Goal: Task Accomplishment & Management: Use online tool/utility

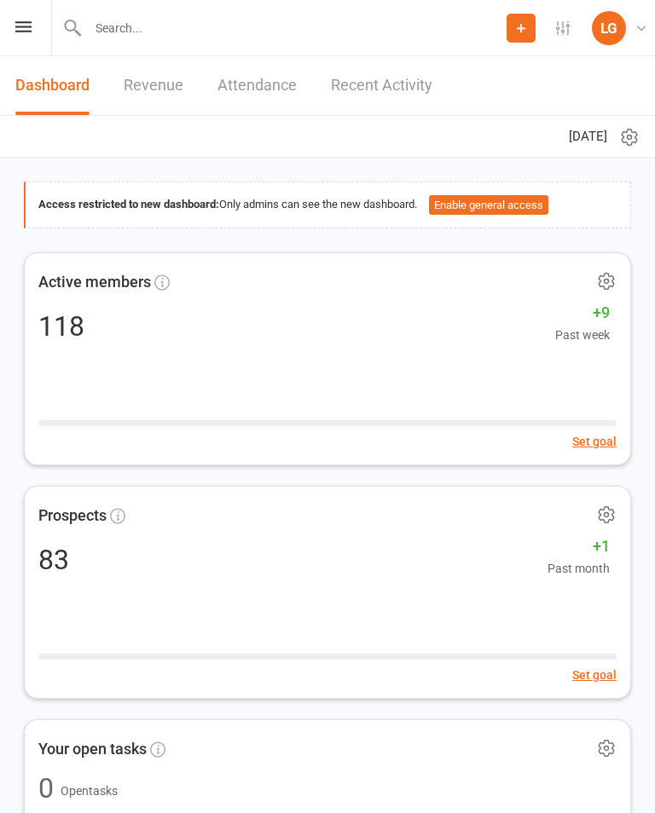
click at [30, 46] on div "Prospect Member Non-attending contact Class / event Appointment Task Membership…" at bounding box center [327, 28] width 655 height 56
click at [18, 32] on icon at bounding box center [23, 26] width 16 height 11
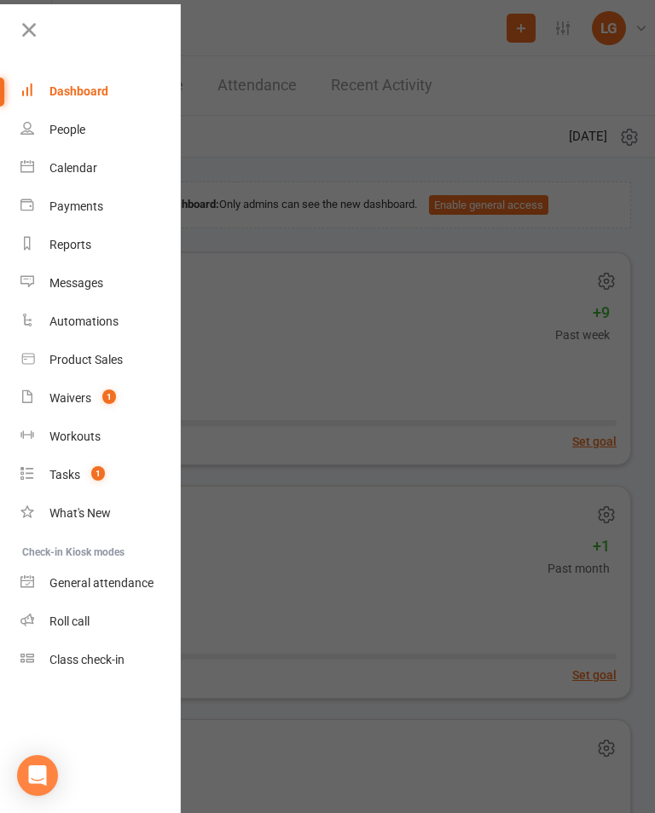
click at [97, 173] on link "Calendar" at bounding box center [100, 168] width 161 height 38
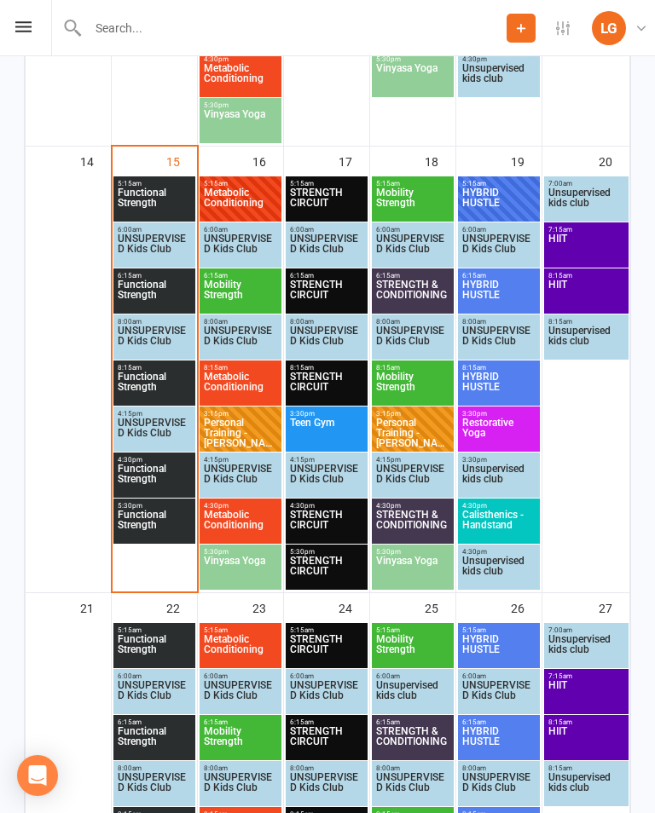
scroll to position [1305, 0]
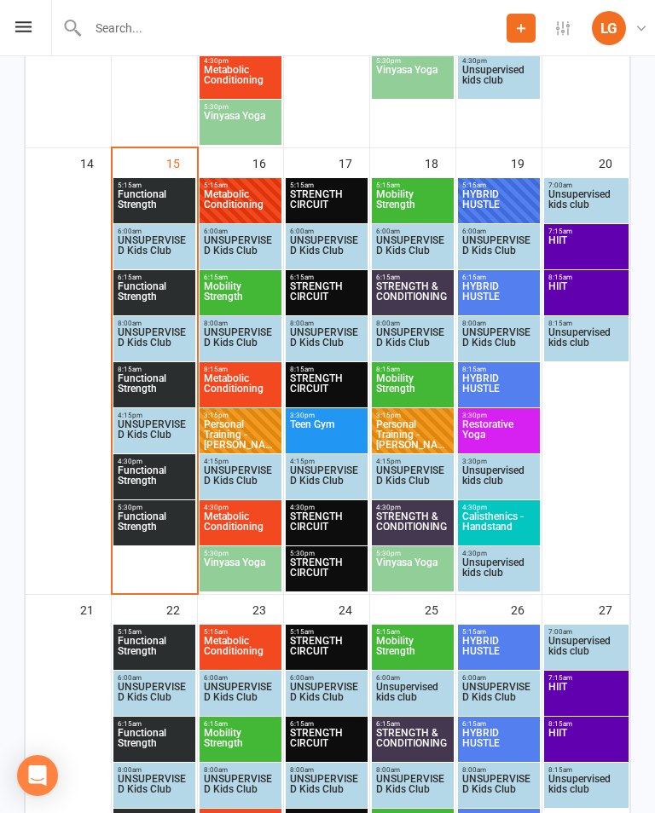
click at [136, 381] on span "Functional Strength" at bounding box center [154, 388] width 75 height 31
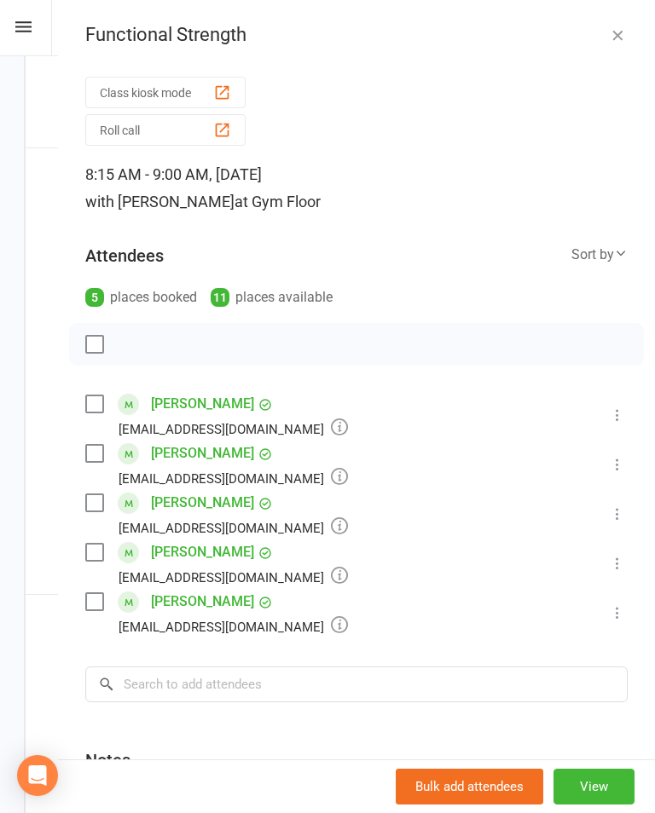
scroll to position [1304, 0]
click at [303, 700] on input "search" at bounding box center [356, 685] width 542 height 36
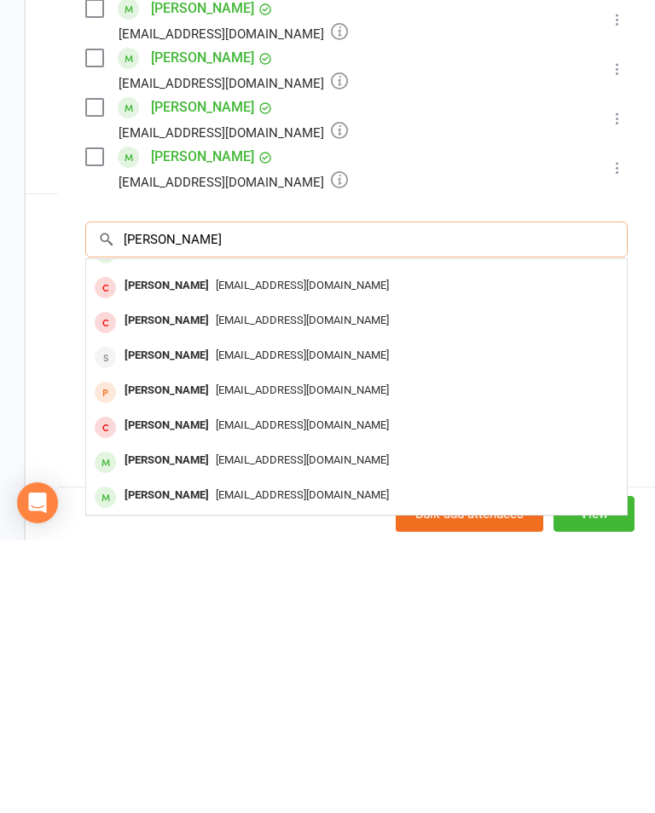
scroll to position [170, 0]
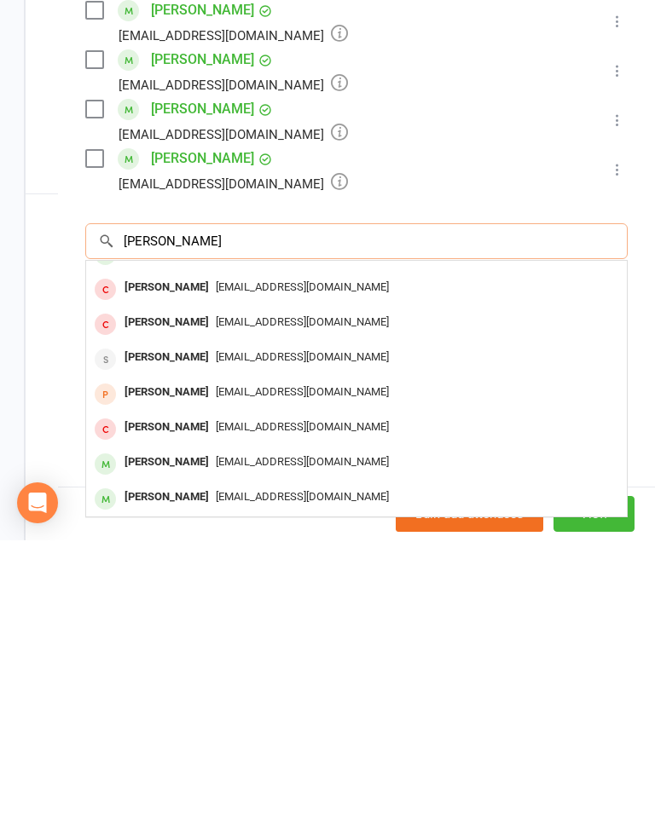
type input "[PERSON_NAME]"
click at [340, 723] on div "[EMAIL_ADDRESS][DOMAIN_NAME]" at bounding box center [356, 735] width 527 height 25
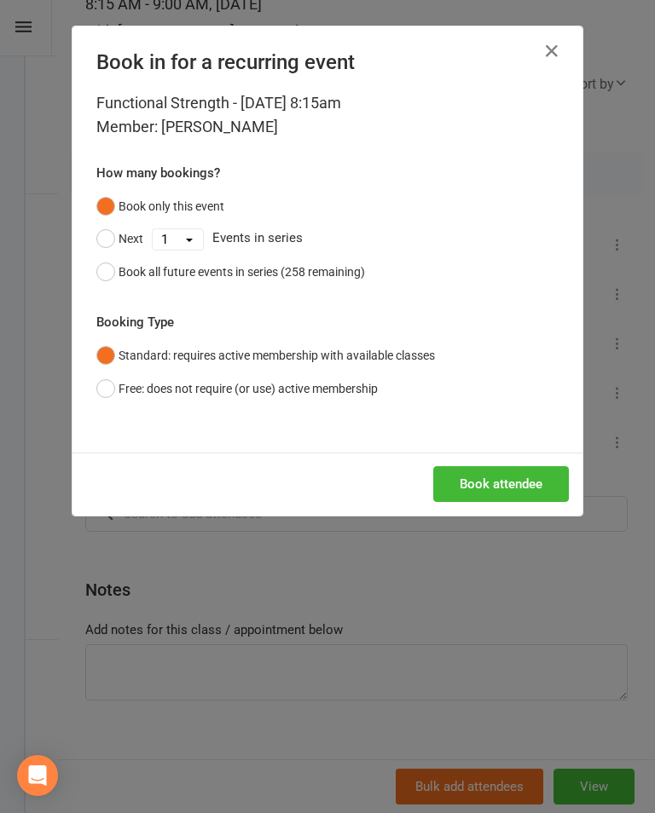
click at [525, 480] on button "Book attendee" at bounding box center [501, 484] width 136 height 36
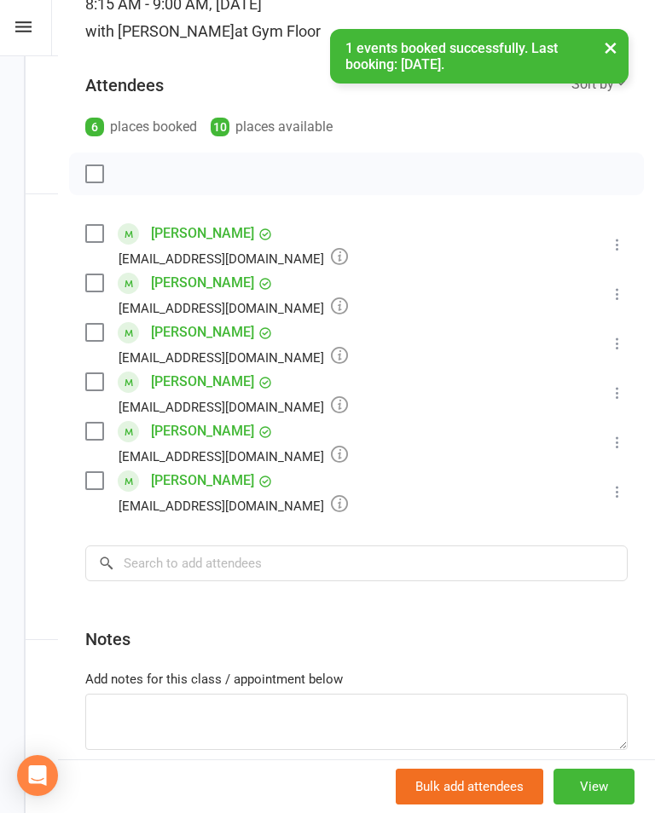
click at [618, 249] on icon at bounding box center [617, 244] width 17 height 17
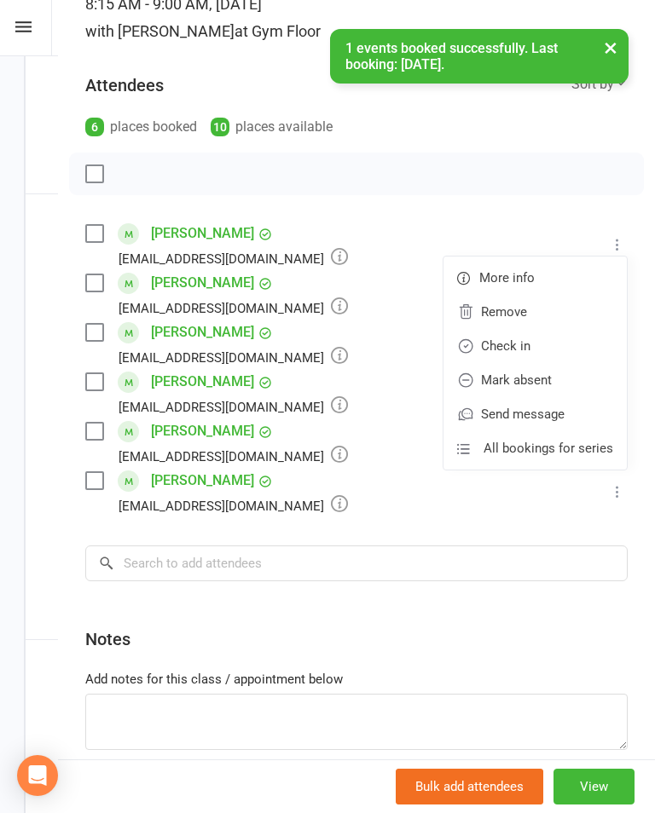
click at [583, 355] on link "Check in" at bounding box center [534, 346] width 183 height 34
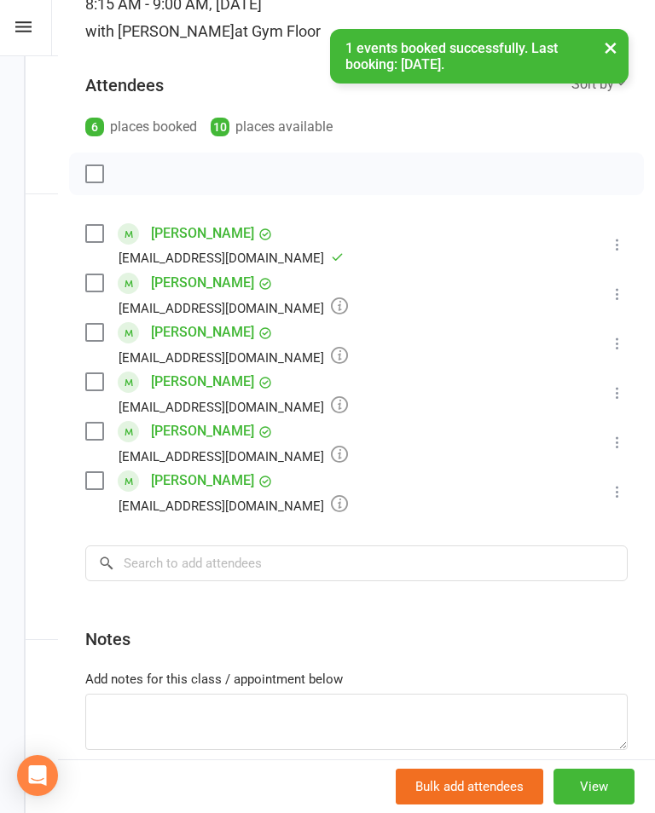
click at [619, 298] on icon at bounding box center [617, 294] width 17 height 17
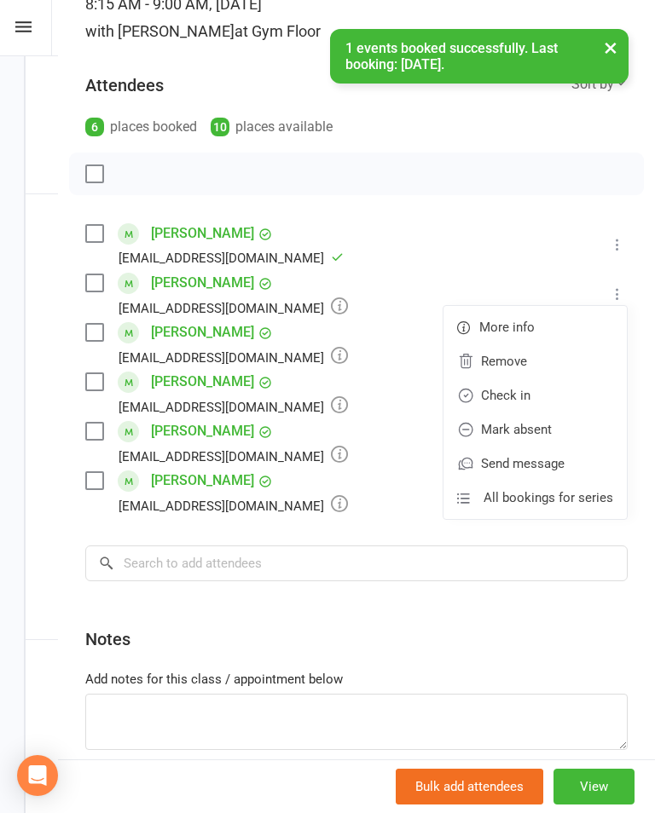
click at [573, 394] on link "Check in" at bounding box center [534, 396] width 183 height 34
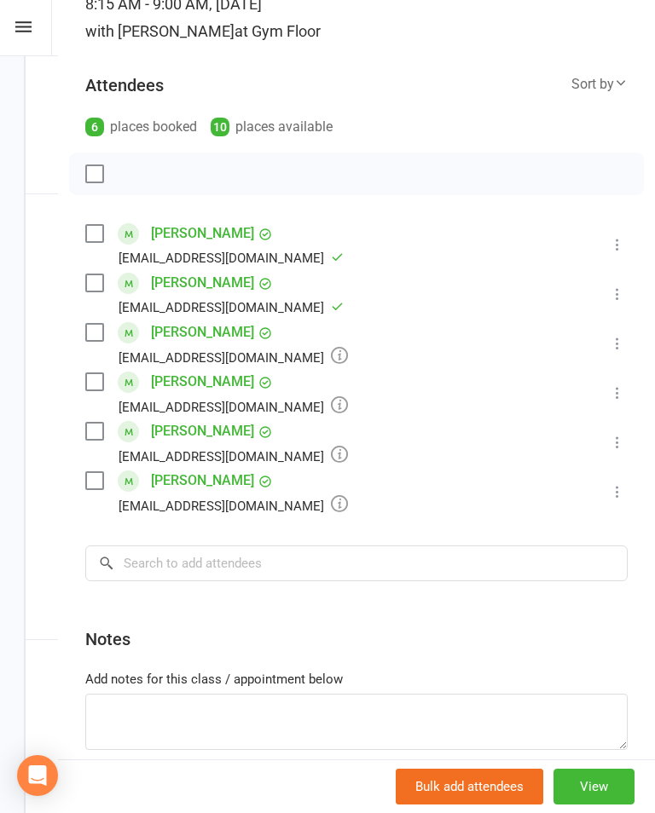
click at [621, 399] on icon at bounding box center [617, 392] width 17 height 17
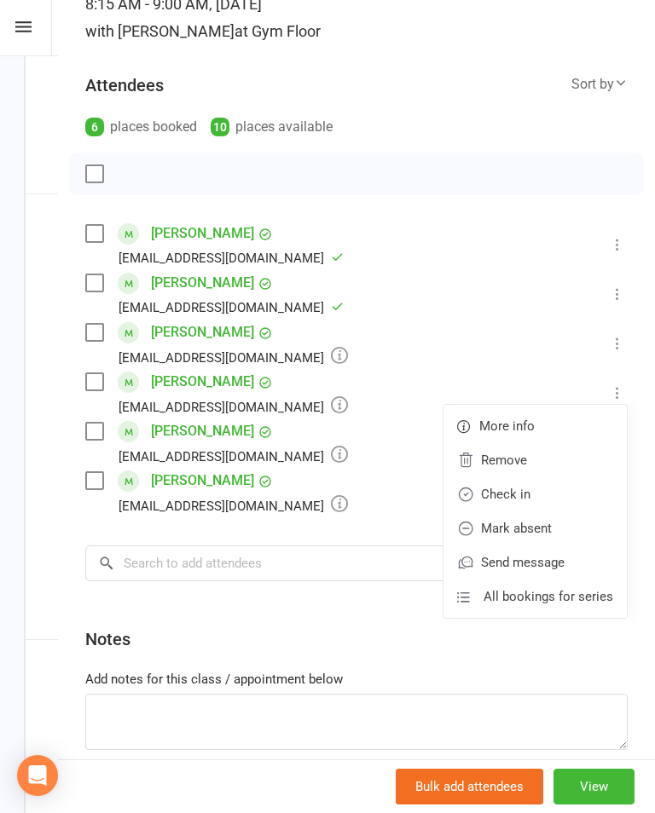
click at [577, 494] on link "Check in" at bounding box center [534, 494] width 183 height 34
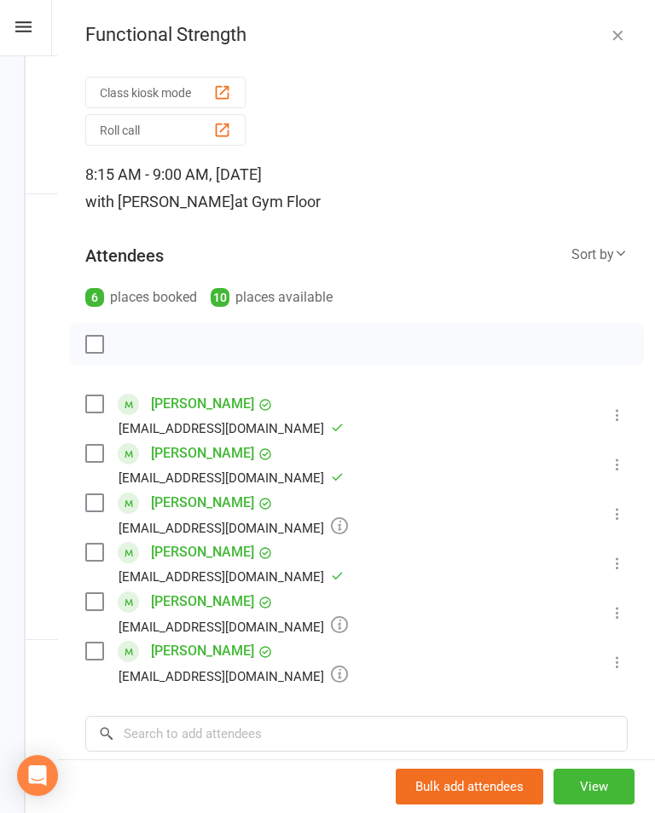
scroll to position [0, 0]
click at [27, 32] on icon at bounding box center [23, 26] width 16 height 11
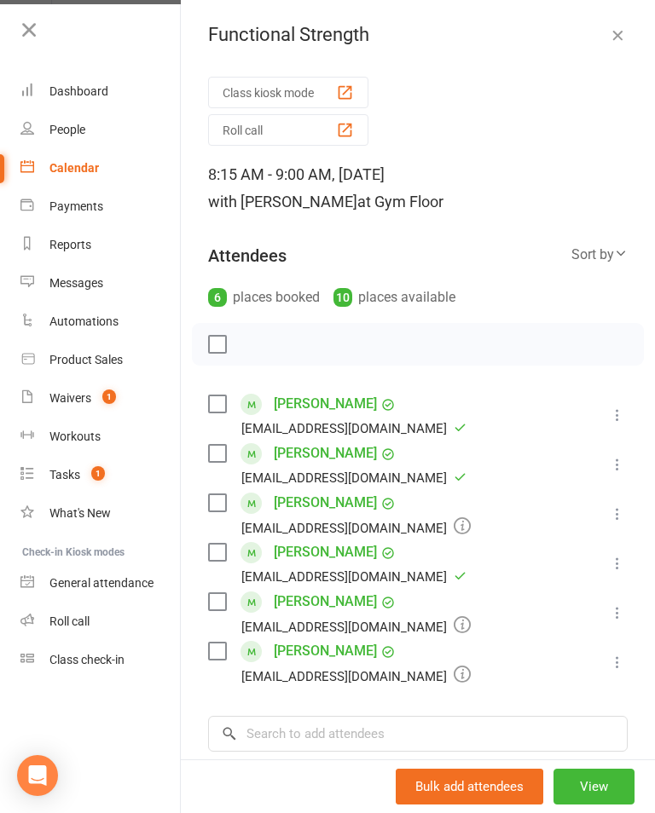
click at [101, 662] on div "Class check-in" at bounding box center [86, 660] width 75 height 14
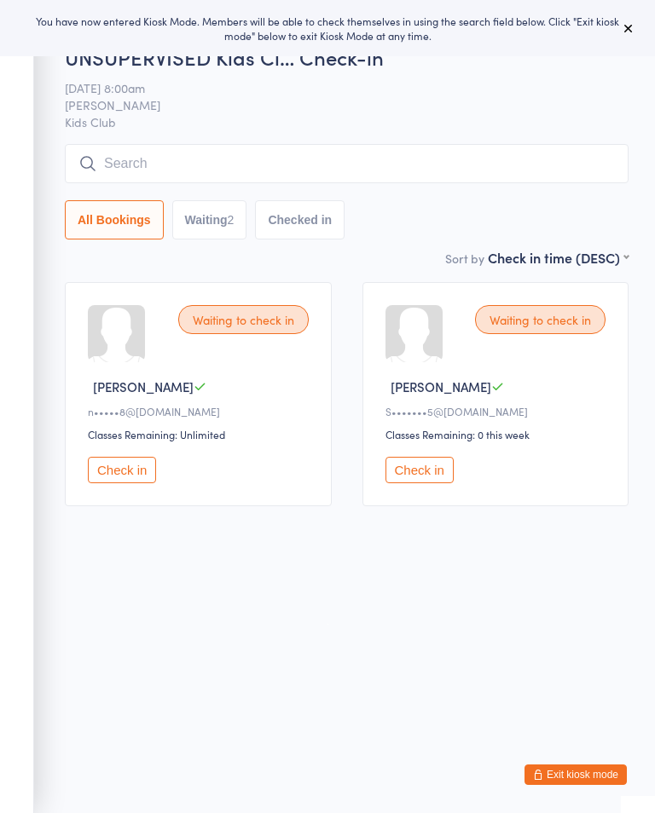
click at [623, 36] on button at bounding box center [628, 28] width 20 height 20
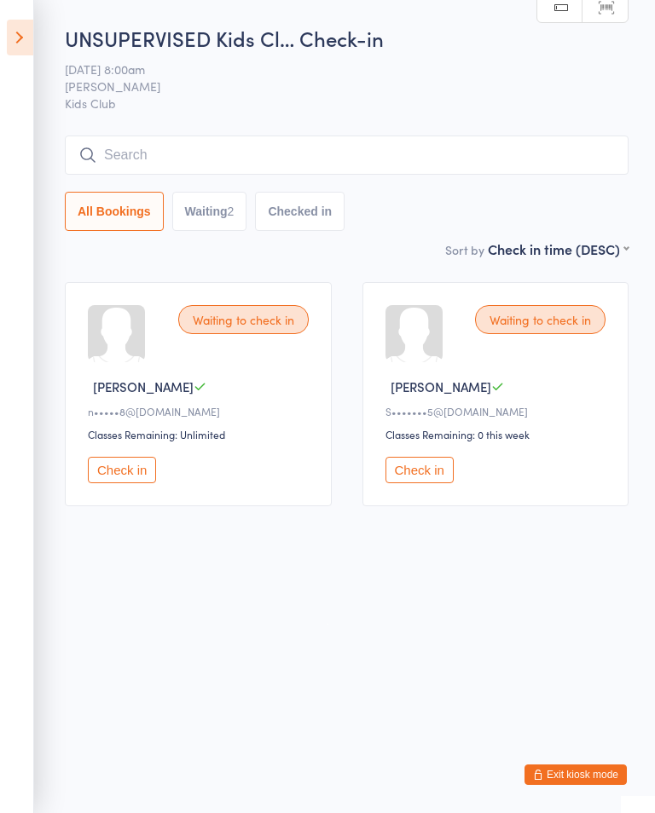
click at [280, 36] on h2 "UNSUPERVISED Kids Cl… Check-in" at bounding box center [346, 38] width 563 height 28
click at [30, 27] on icon at bounding box center [20, 38] width 26 height 36
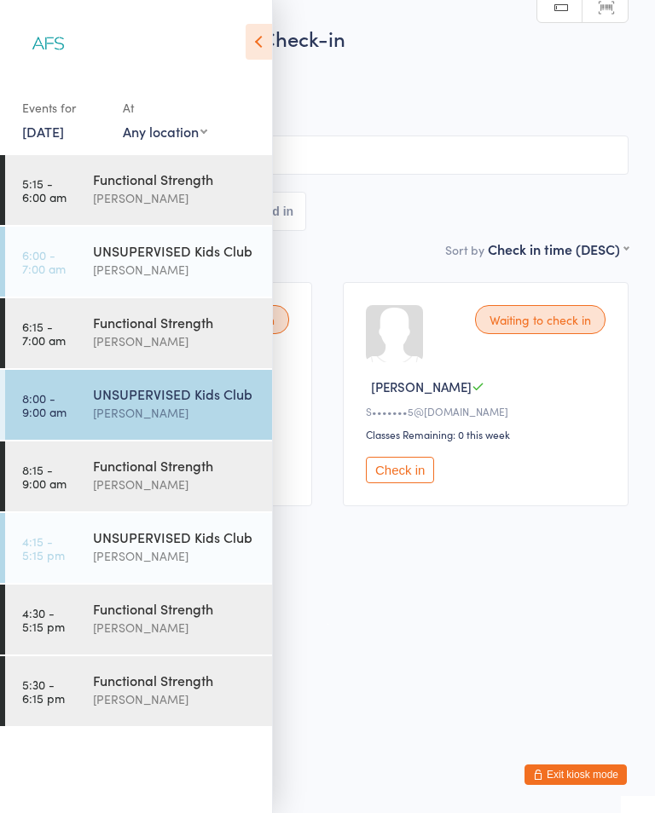
click at [125, 474] on div "Functional Strength" at bounding box center [175, 465] width 165 height 19
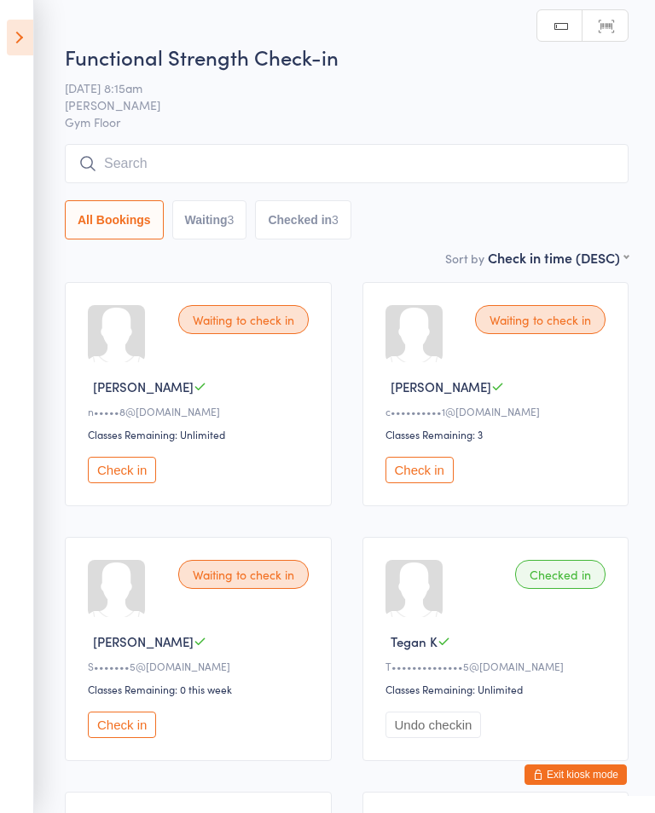
click at [122, 483] on button "Check in" at bounding box center [122, 470] width 68 height 26
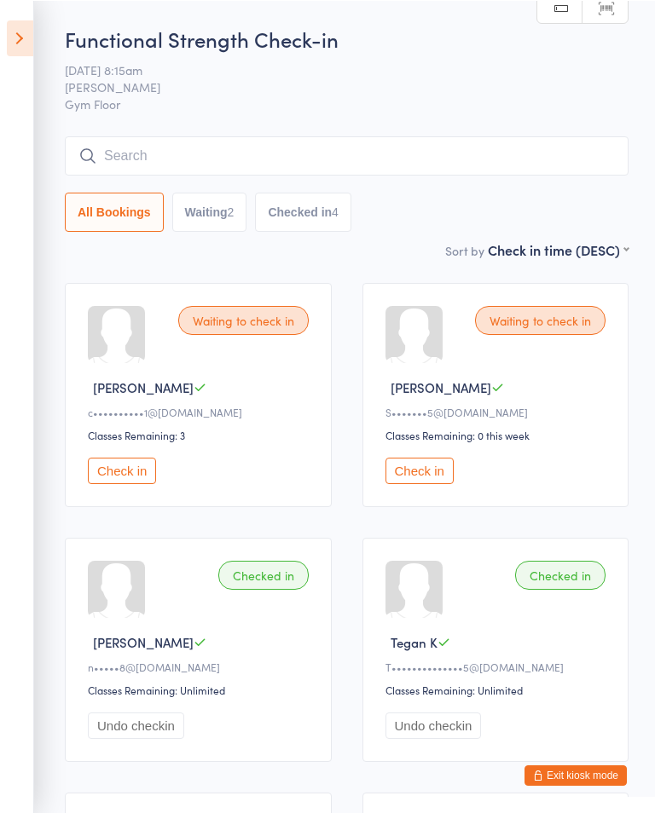
click at [298, 172] on input "search" at bounding box center [346, 155] width 563 height 39
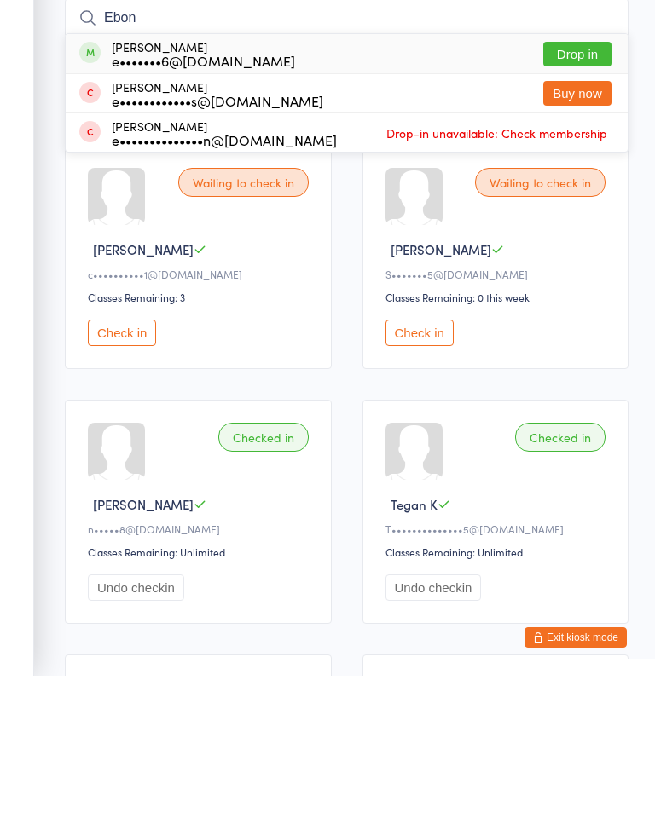
type input "Ebon"
click at [590, 179] on button "Drop in" at bounding box center [577, 191] width 68 height 25
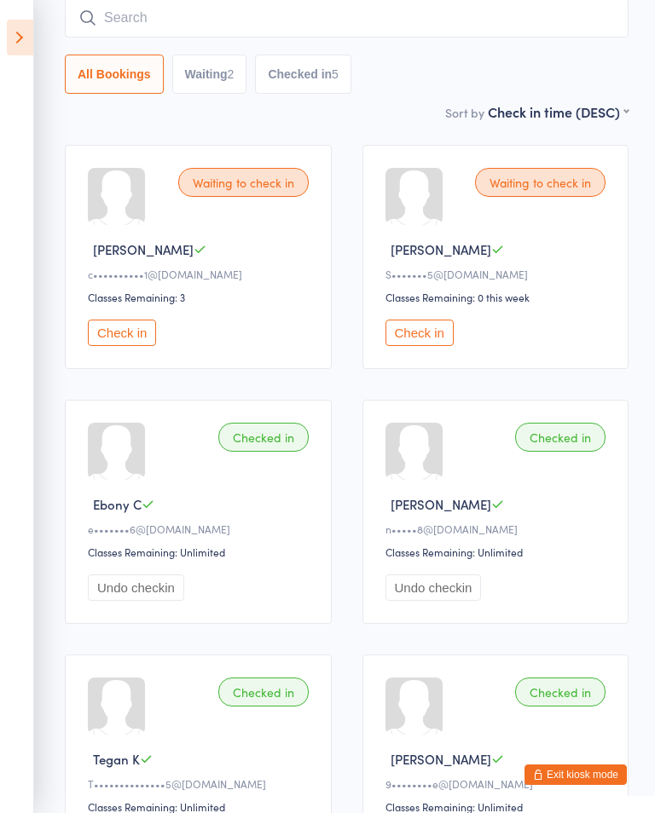
click at [418, 336] on button "Check in" at bounding box center [419, 333] width 68 height 26
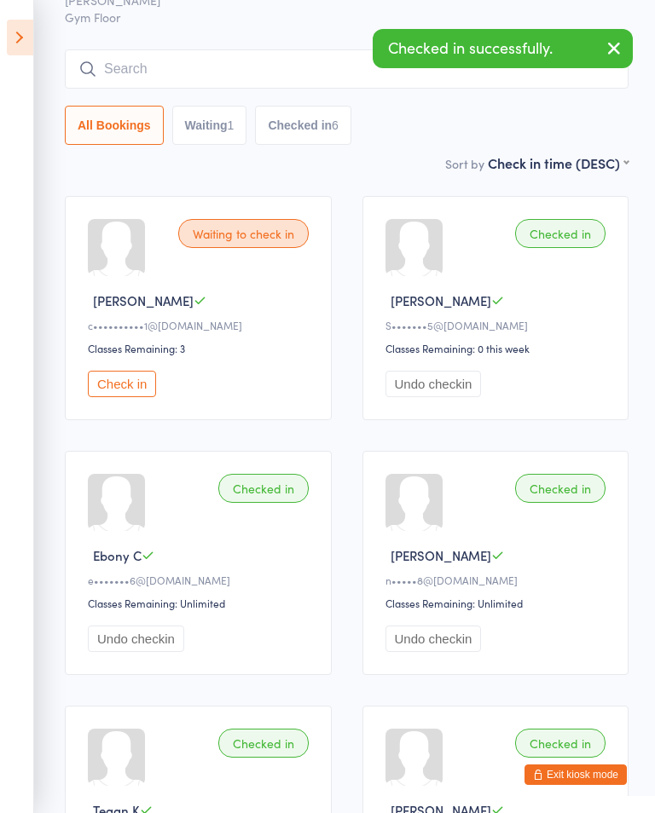
scroll to position [71, 0]
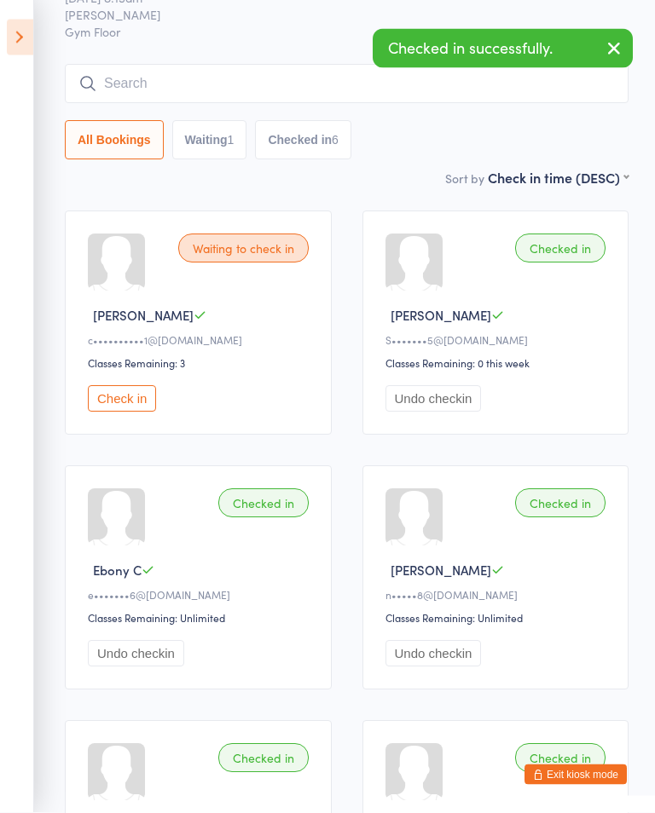
click at [607, 45] on icon "button" at bounding box center [614, 48] width 20 height 21
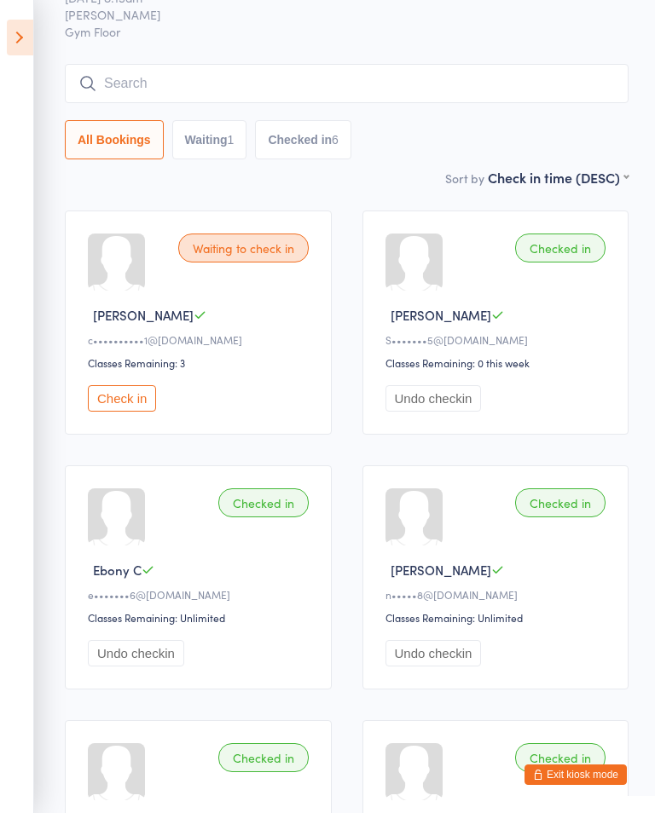
click at [121, 407] on button "Check in" at bounding box center [122, 398] width 68 height 26
